Goal: Navigation & Orientation: Understand site structure

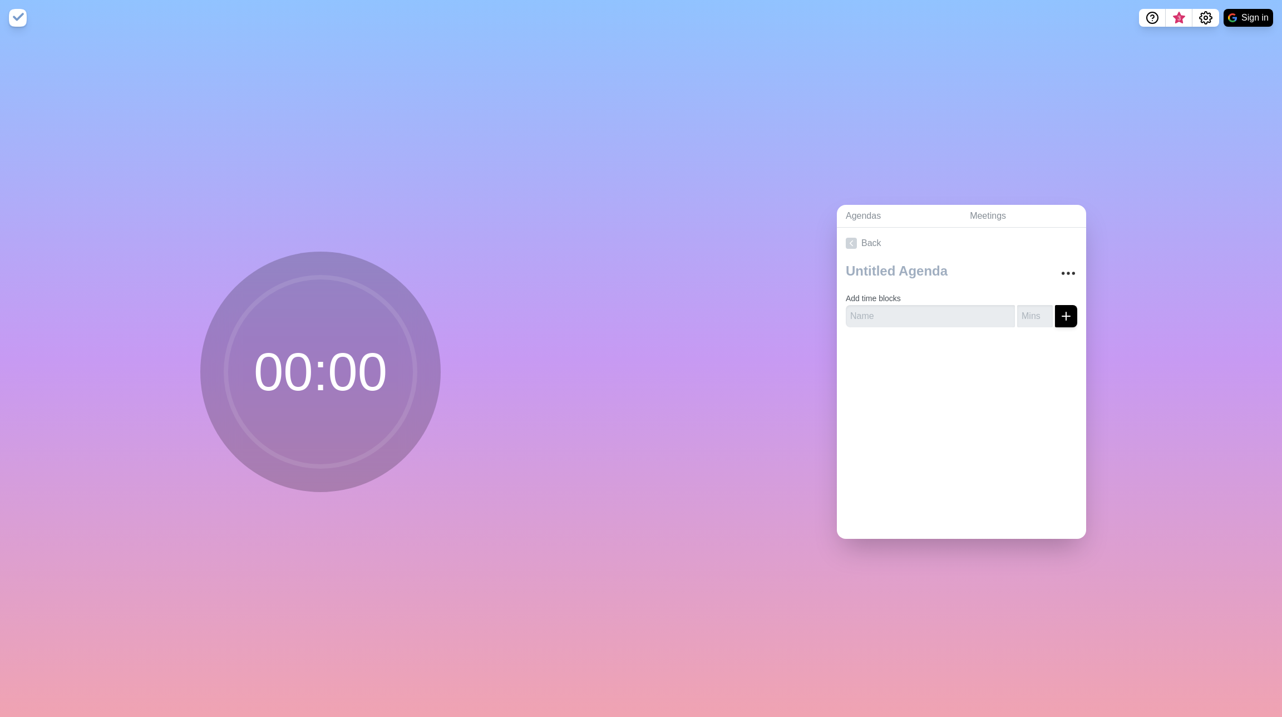
click at [361, 357] on circle at bounding box center [320, 371] width 189 height 189
click at [896, 307] on input "text" at bounding box center [930, 316] width 169 height 22
click at [1060, 264] on icon "More" at bounding box center [1069, 273] width 18 height 18
click at [901, 320] on input "text" at bounding box center [930, 316] width 169 height 22
click at [912, 353] on div at bounding box center [961, 358] width 249 height 45
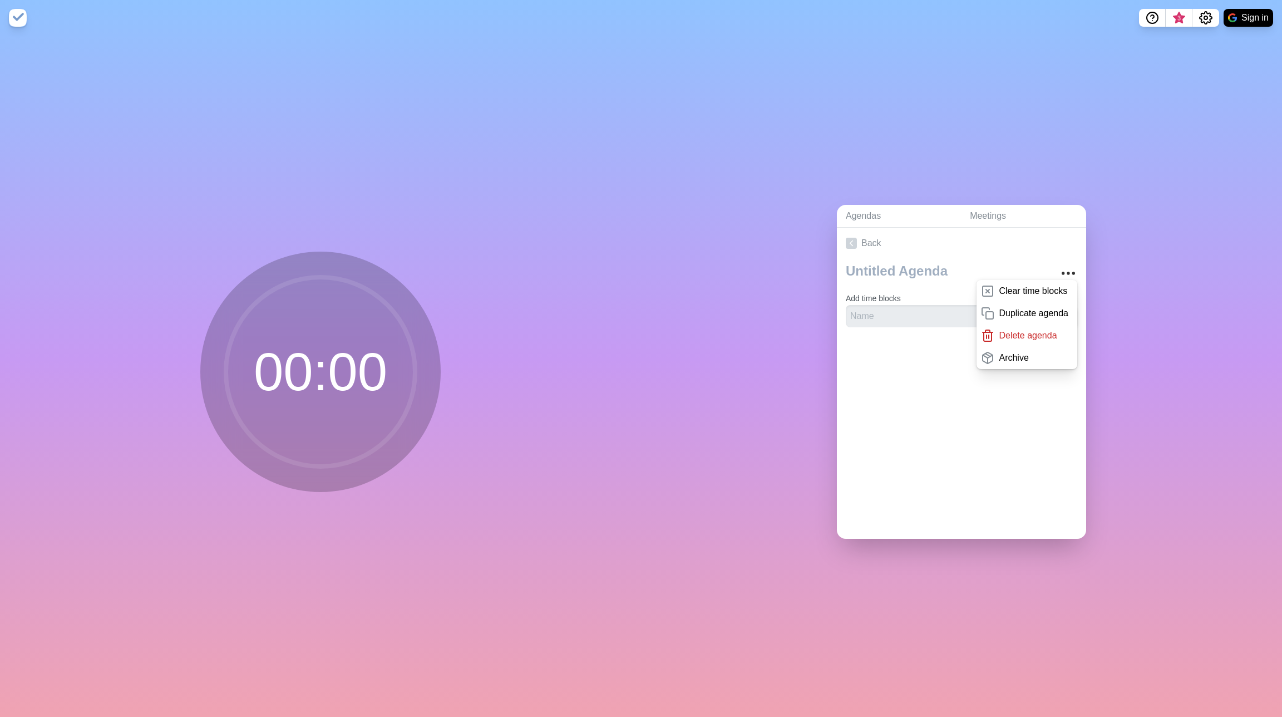
drag, startPoint x: 909, startPoint y: 342, endPoint x: 899, endPoint y: 342, distance: 10.6
click at [904, 342] on div at bounding box center [961, 358] width 249 height 45
click at [1062, 417] on div "Back Clear time blocks Duplicate agenda Delete agenda Archive Add time blocks" at bounding box center [961, 383] width 249 height 311
click at [882, 209] on link "Agendas" at bounding box center [899, 216] width 124 height 23
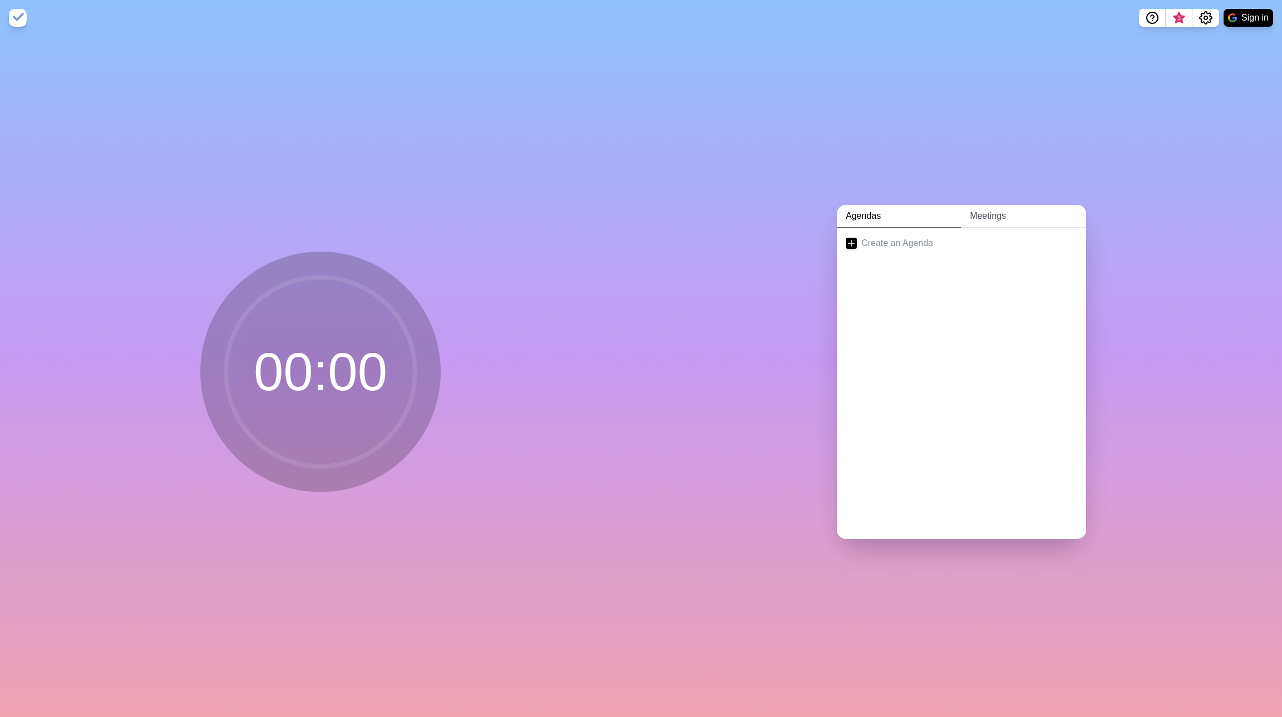
click at [979, 218] on link "Meetings" at bounding box center [1023, 216] width 125 height 23
click at [889, 219] on link "Agendas" at bounding box center [899, 216] width 124 height 23
click at [1210, 19] on icon "Settings" at bounding box center [1205, 17] width 13 height 13
click at [26, 20] on img at bounding box center [18, 18] width 18 height 18
click at [13, 11] on img at bounding box center [18, 18] width 18 height 18
